Goal: Task Accomplishment & Management: Complete application form

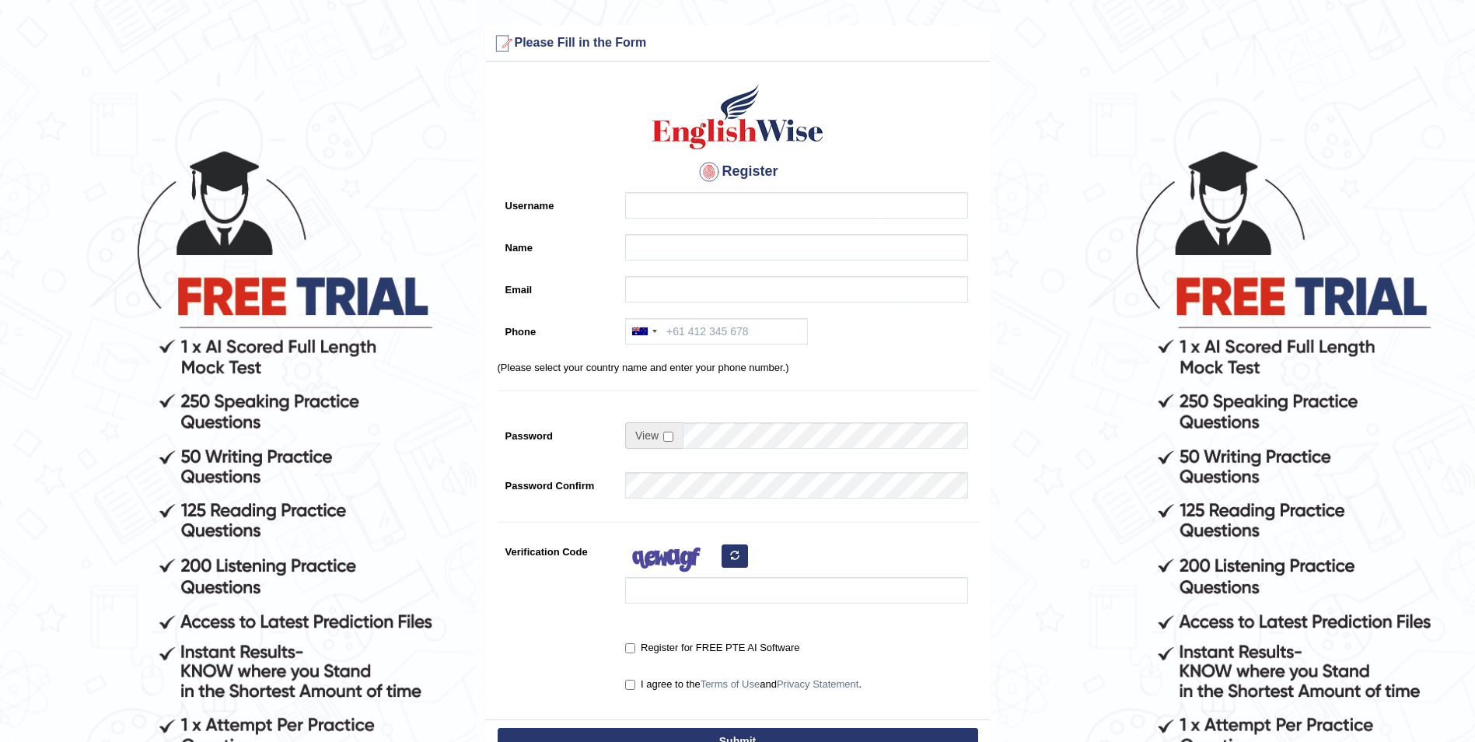
click at [644, 292] on input "Email" at bounding box center [796, 289] width 343 height 26
type input "[EMAIL_ADDRESS][DOMAIN_NAME]"
click at [864, 330] on div "[GEOGRAPHIC_DATA] +61 [GEOGRAPHIC_DATA] ([GEOGRAPHIC_DATA]) +91 [GEOGRAPHIC_DAT…" at bounding box center [792, 335] width 351 height 34
click at [829, 338] on div "[GEOGRAPHIC_DATA] +61 [GEOGRAPHIC_DATA] ([GEOGRAPHIC_DATA]) +91 [GEOGRAPHIC_DAT…" at bounding box center [792, 335] width 351 height 34
click at [746, 337] on input "Phone" at bounding box center [716, 331] width 183 height 26
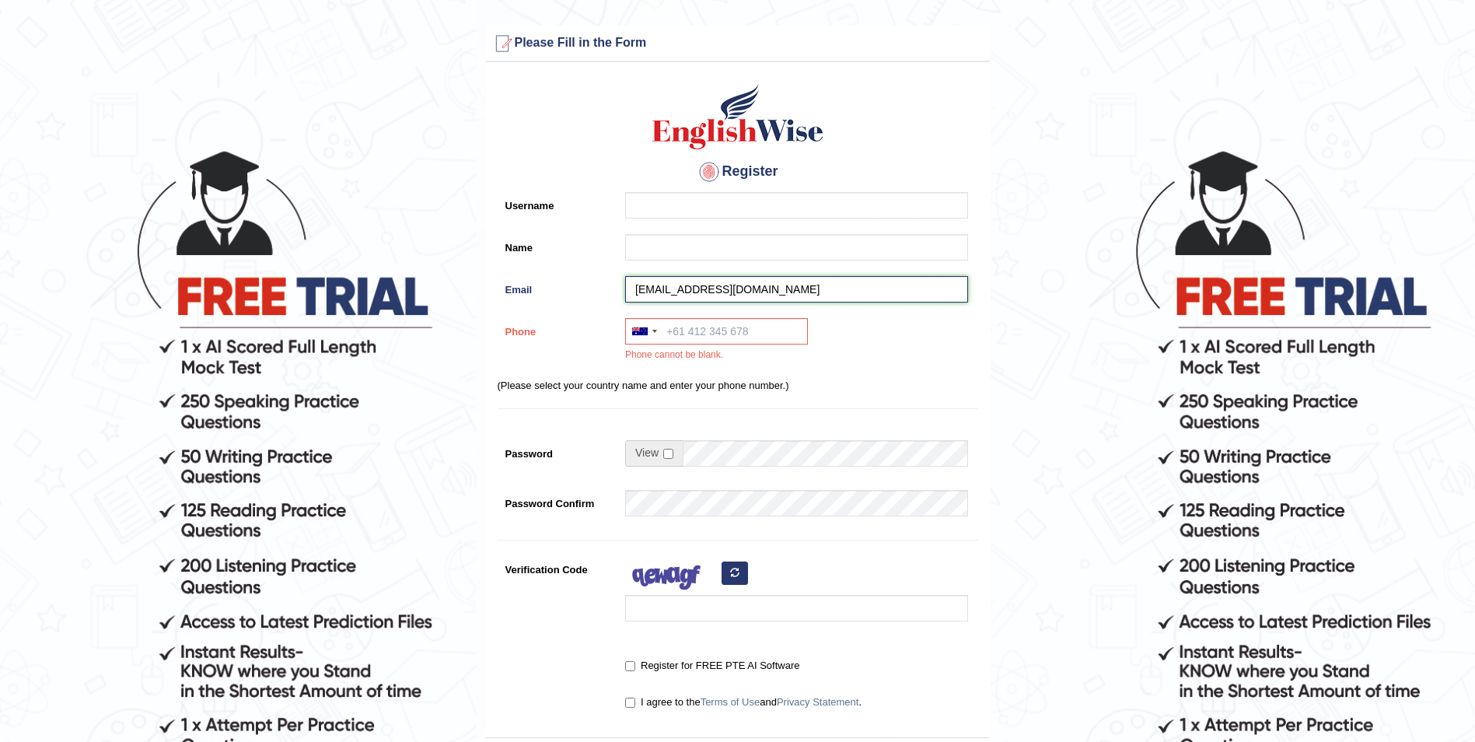
drag, startPoint x: 634, startPoint y: 291, endPoint x: 920, endPoint y: 292, distance: 286.1
click at [920, 292] on input "[EMAIL_ADDRESS][DOMAIN_NAME]" at bounding box center [796, 289] width 343 height 26
click at [861, 339] on div "[GEOGRAPHIC_DATA] +61 [GEOGRAPHIC_DATA] ([GEOGRAPHIC_DATA]) +91 [GEOGRAPHIC_DAT…" at bounding box center [792, 344] width 351 height 52
click at [634, 315] on div "Register Username Name Email [EMAIL_ADDRESS][DOMAIN_NAME] Phone [GEOGRAPHIC_DAT…" at bounding box center [738, 403] width 504 height 667
click at [844, 295] on input "[EMAIL_ADDRESS][DOMAIN_NAME]" at bounding box center [796, 289] width 343 height 26
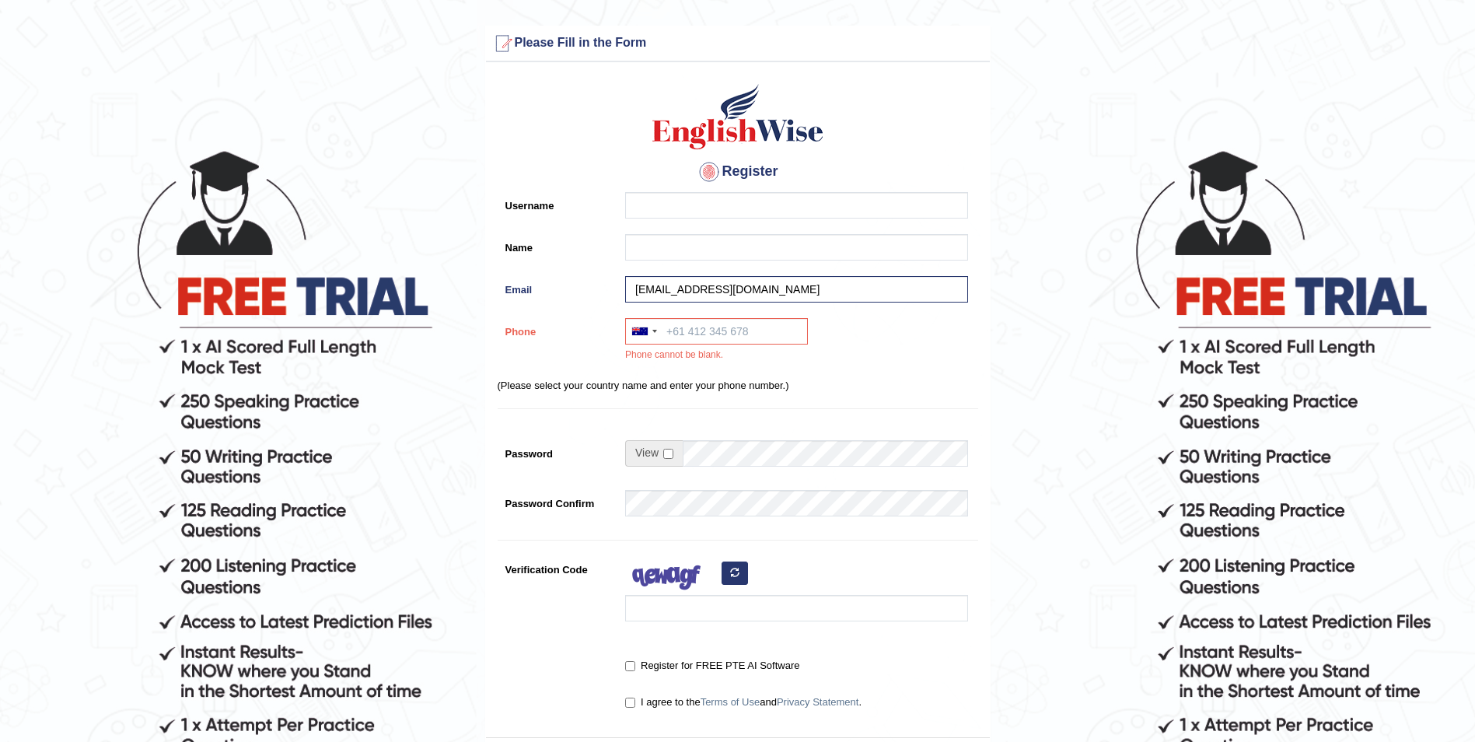
click at [852, 354] on div "[GEOGRAPHIC_DATA] +61 [GEOGRAPHIC_DATA] ([GEOGRAPHIC_DATA]) +91 [GEOGRAPHIC_DAT…" at bounding box center [792, 344] width 351 height 52
drag, startPoint x: 829, startPoint y: 289, endPoint x: 456, endPoint y: 292, distance: 373.9
click at [456, 292] on form "Please fix the following errors: Please Fill in the Form Register Username Name…" at bounding box center [737, 446] width 1470 height 840
